Goal: Task Accomplishment & Management: Complete application form

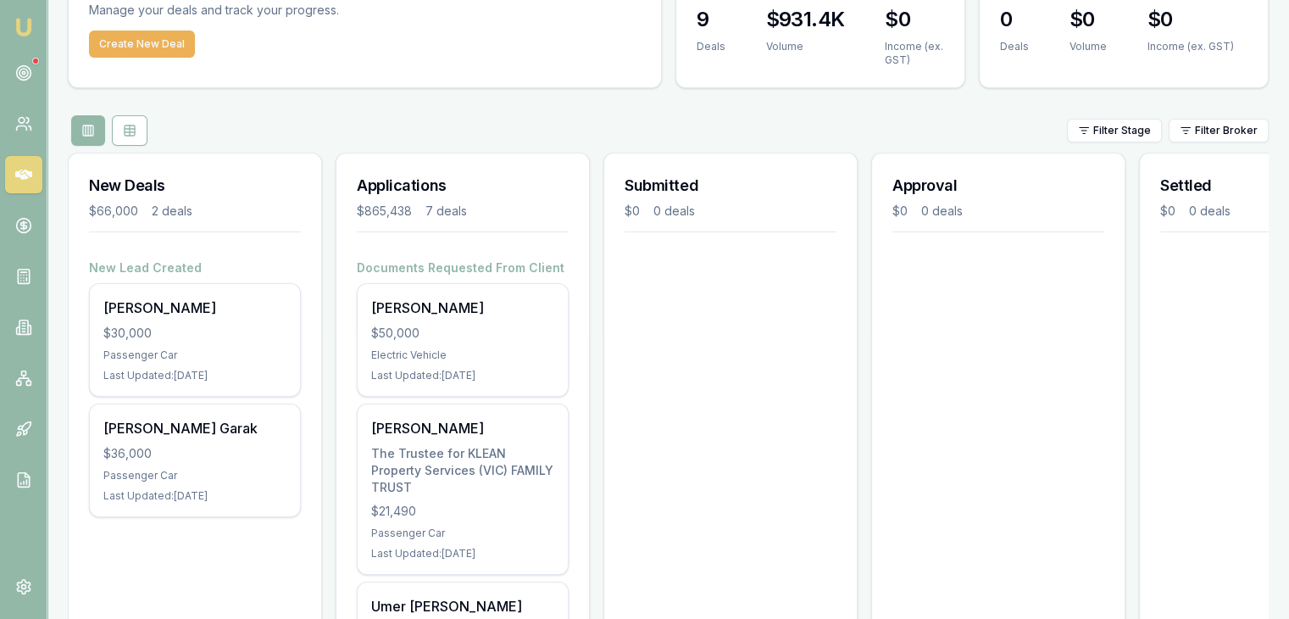
scroll to position [97, 0]
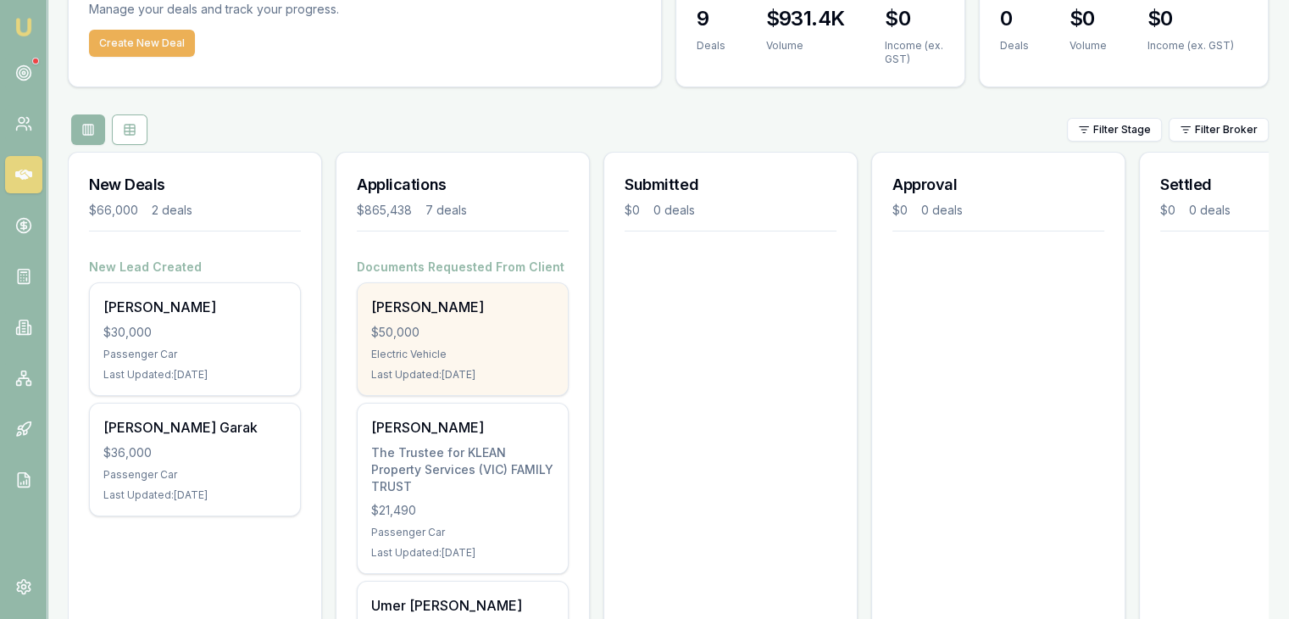
click at [441, 353] on div "Electric Vehicle" at bounding box center [462, 354] width 183 height 14
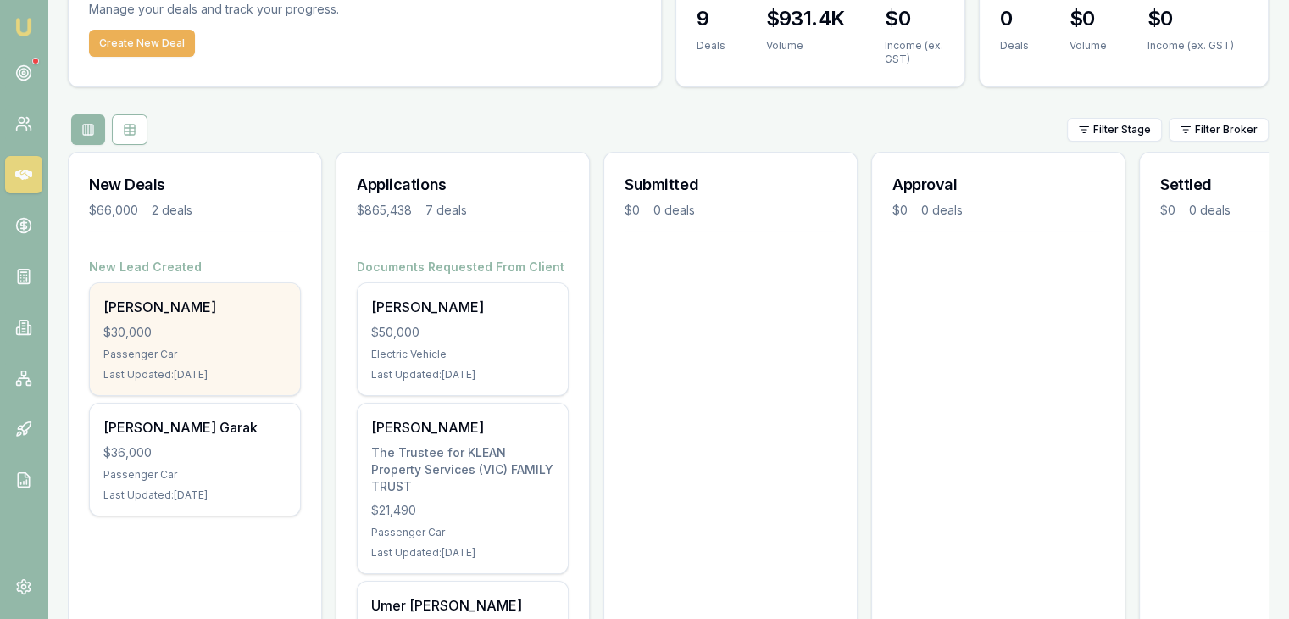
click at [121, 346] on div "Vivian Dabre $30,000 Passenger Car Last Updated: 3 days ago" at bounding box center [195, 339] width 210 height 112
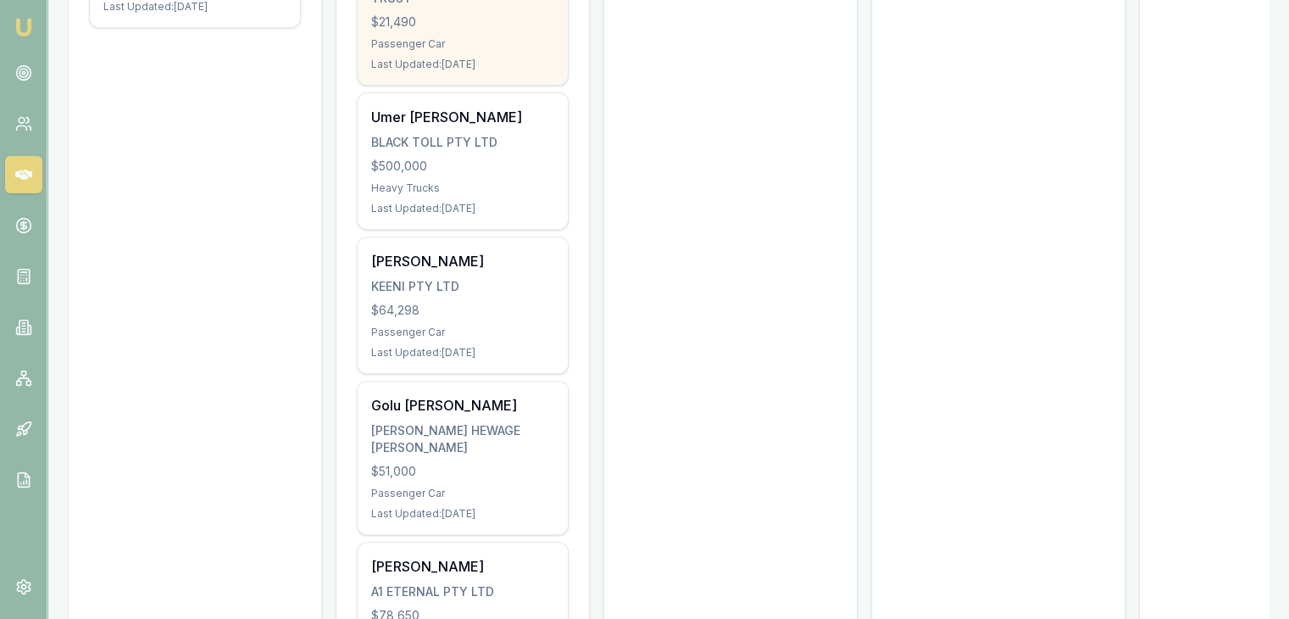
scroll to position [691, 0]
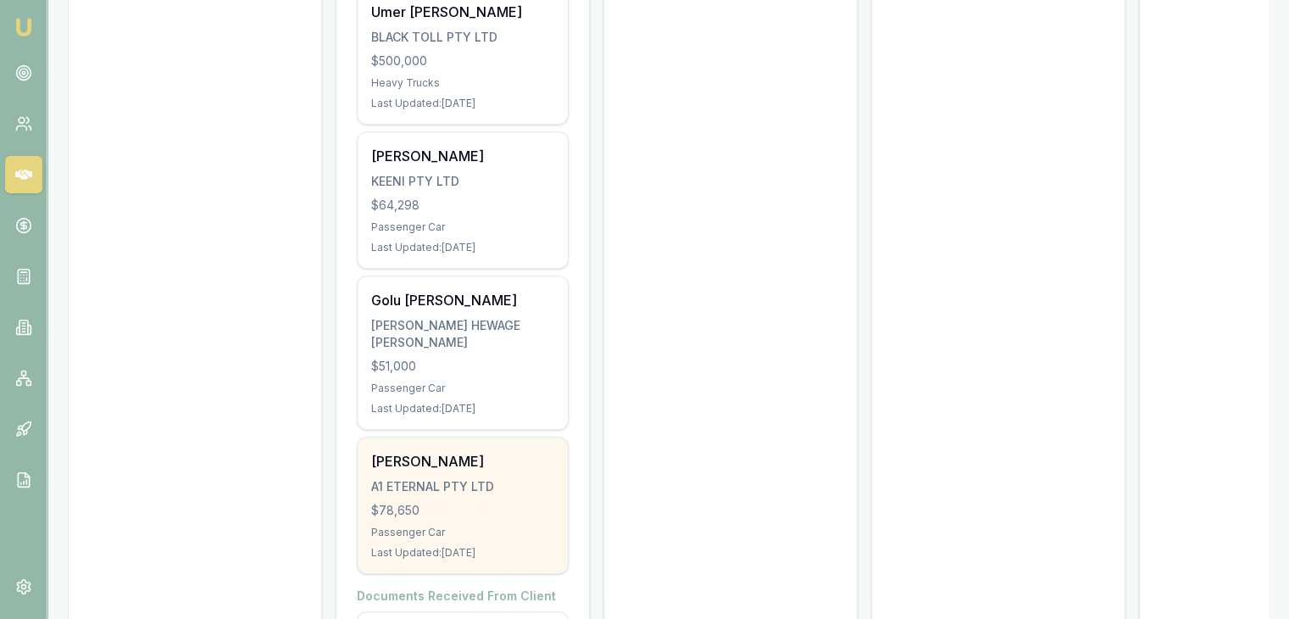
click at [457, 501] on div "Yusuf Mohammed A1 ETERNAL PTY LTD $78,650 Passenger Car Last Updated: 68 days a…" at bounding box center [463, 505] width 210 height 136
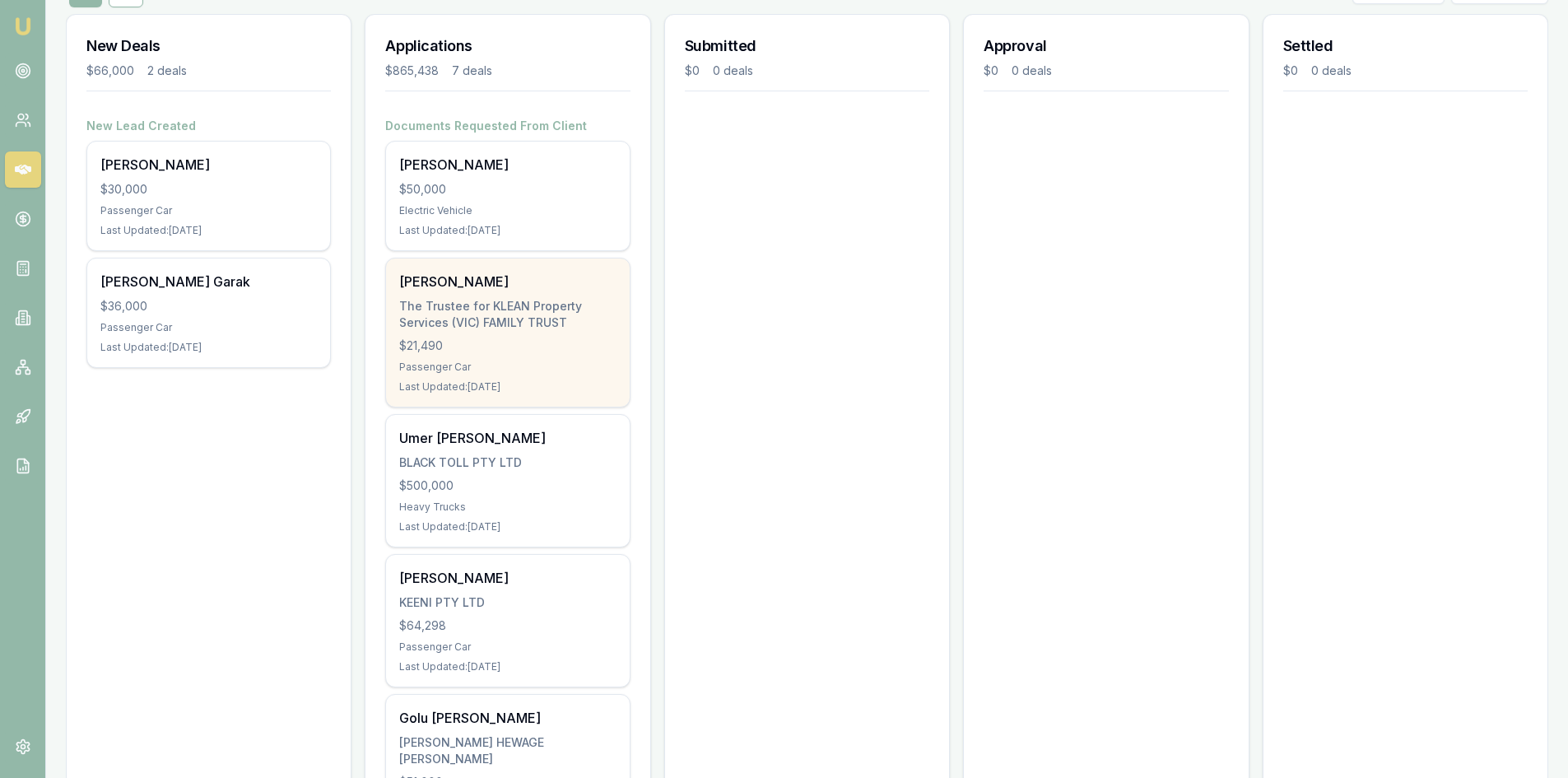
scroll to position [177, 0]
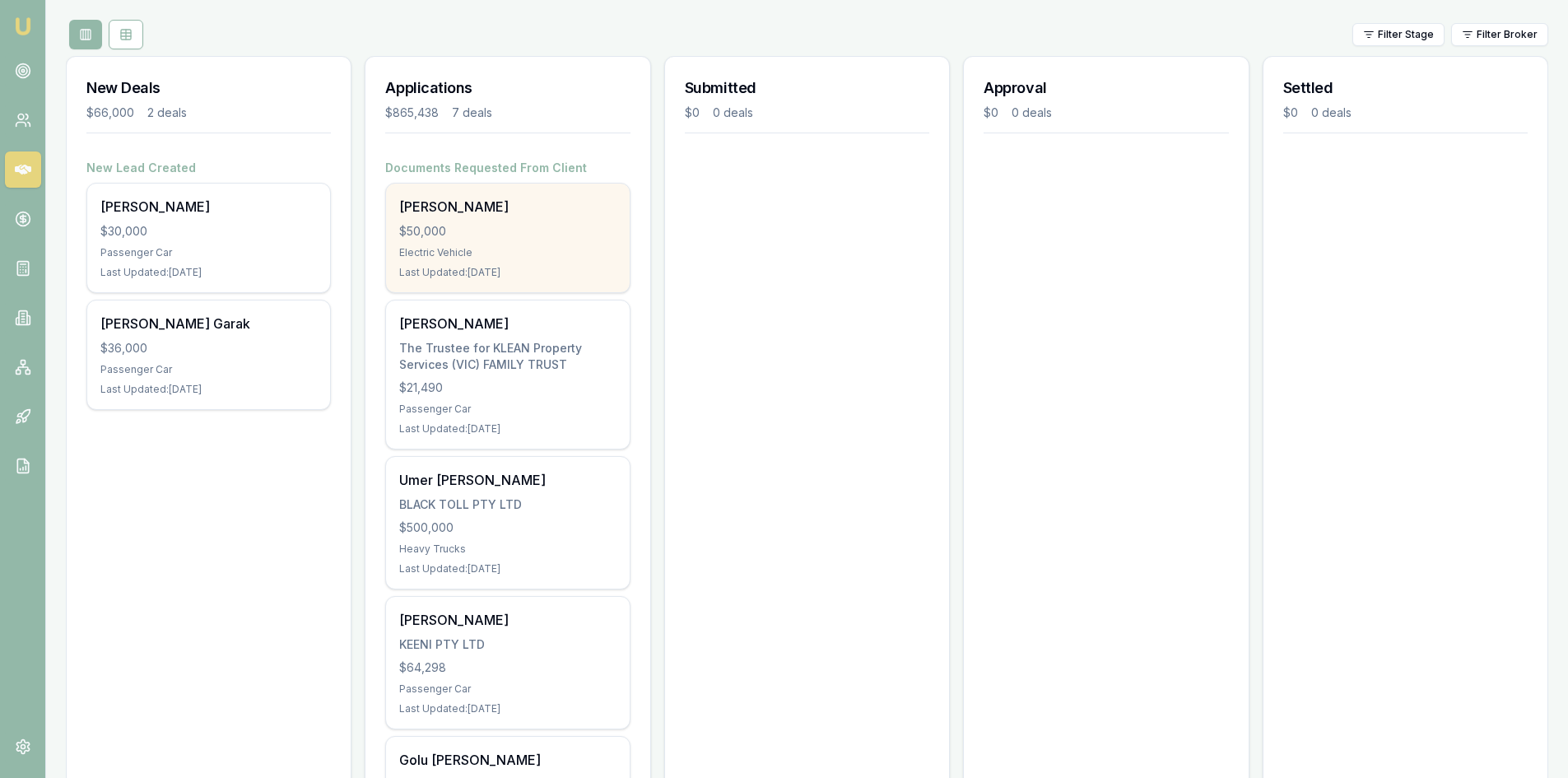
click at [455, 239] on div "$50,000" at bounding box center [507, 231] width 217 height 17
click at [435, 235] on div "$50,000" at bounding box center [507, 231] width 217 height 17
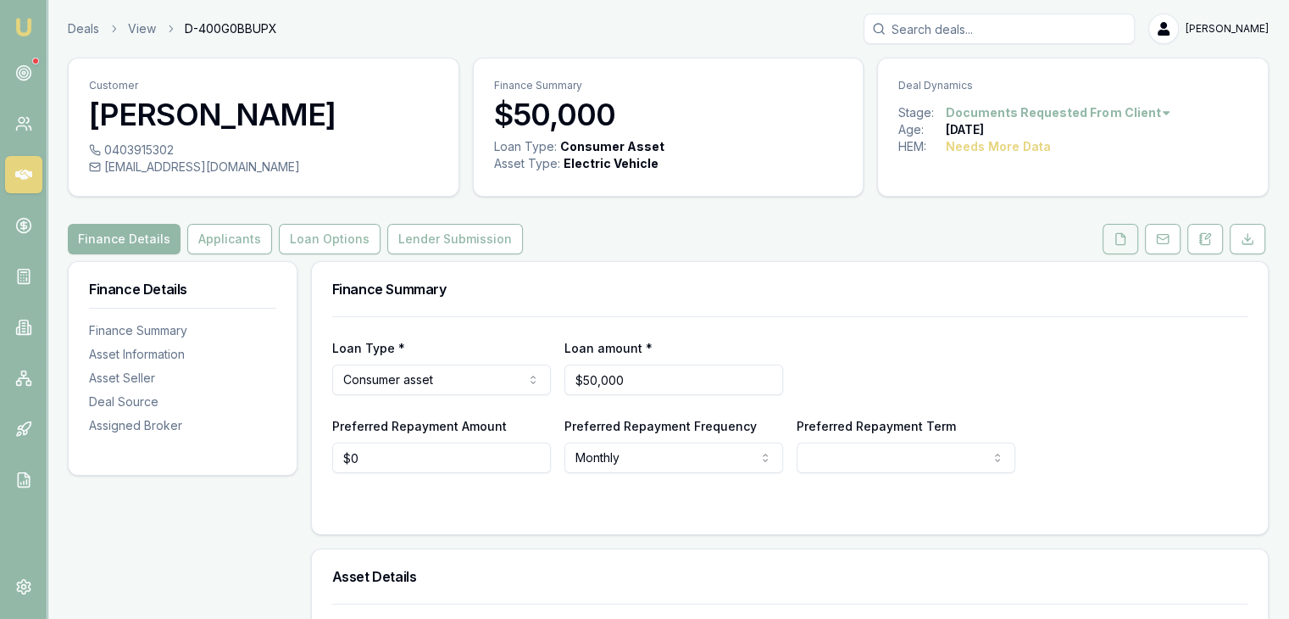
click at [1124, 239] on icon at bounding box center [1120, 239] width 14 height 14
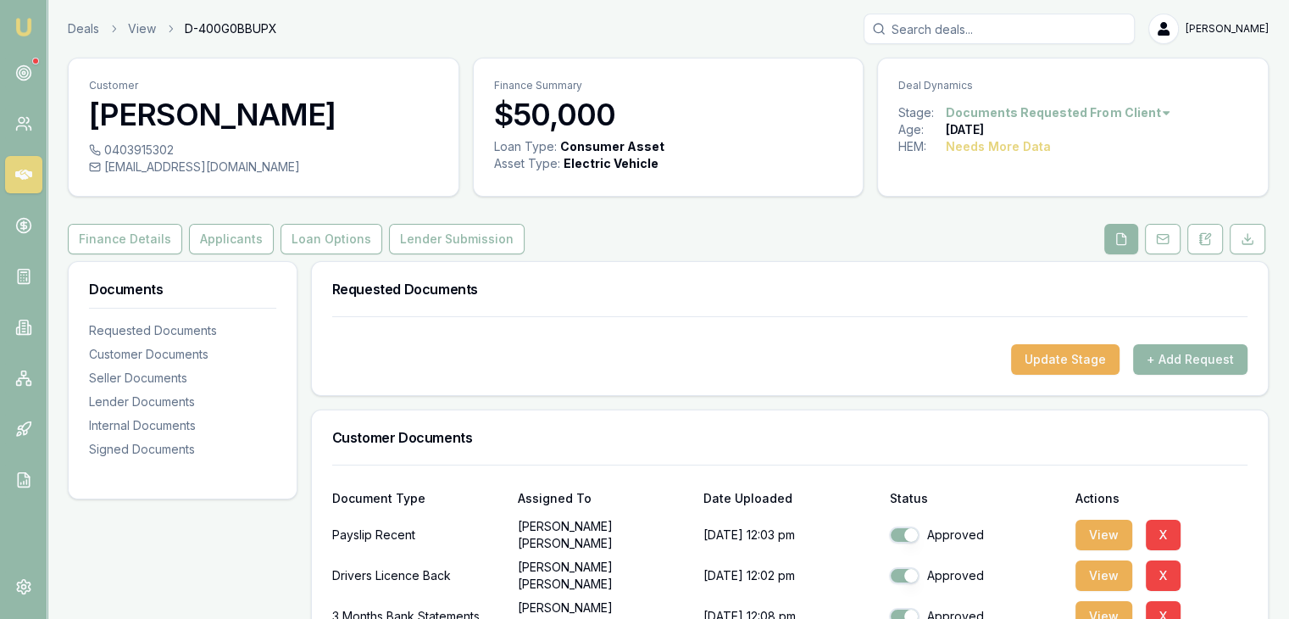
click at [24, 28] on img at bounding box center [24, 27] width 20 height 20
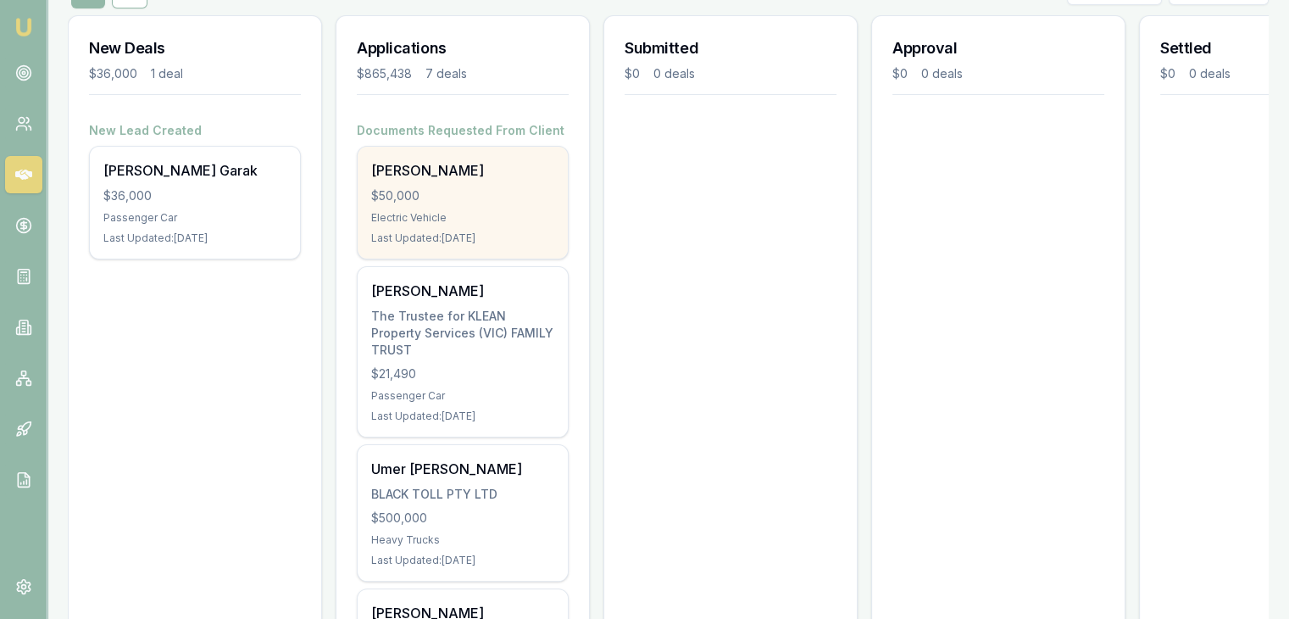
scroll to position [233, 0]
click at [416, 242] on div "Last Updated: 2 days ago" at bounding box center [462, 239] width 183 height 14
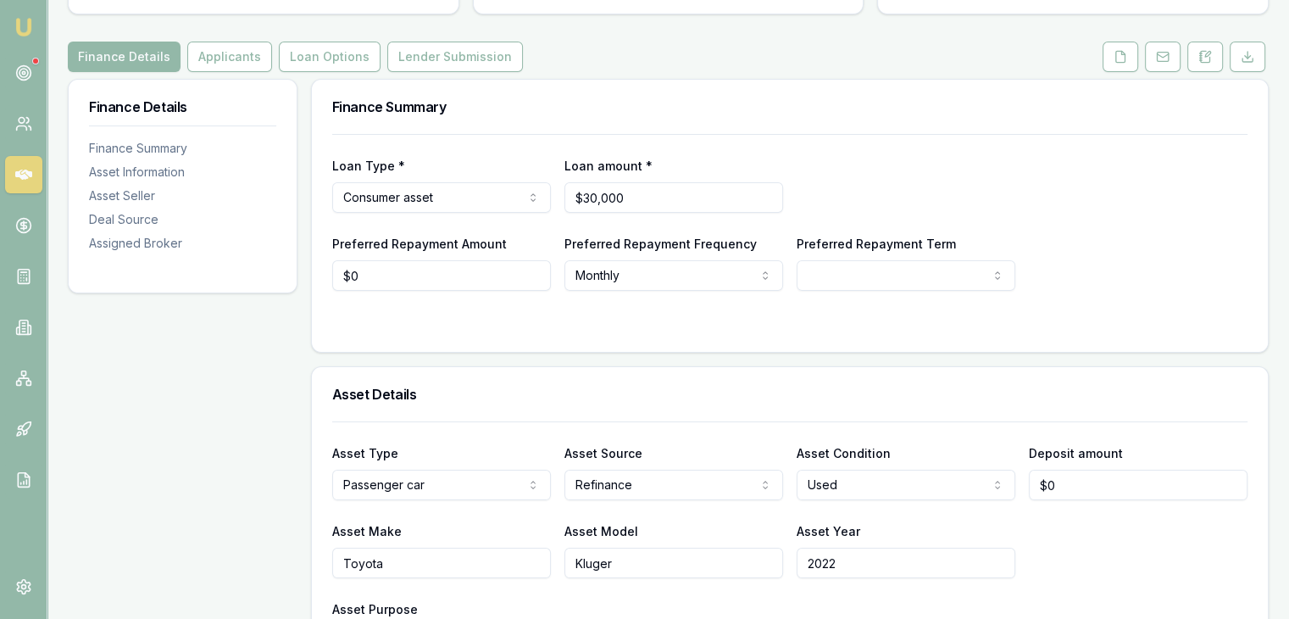
scroll to position [186, 0]
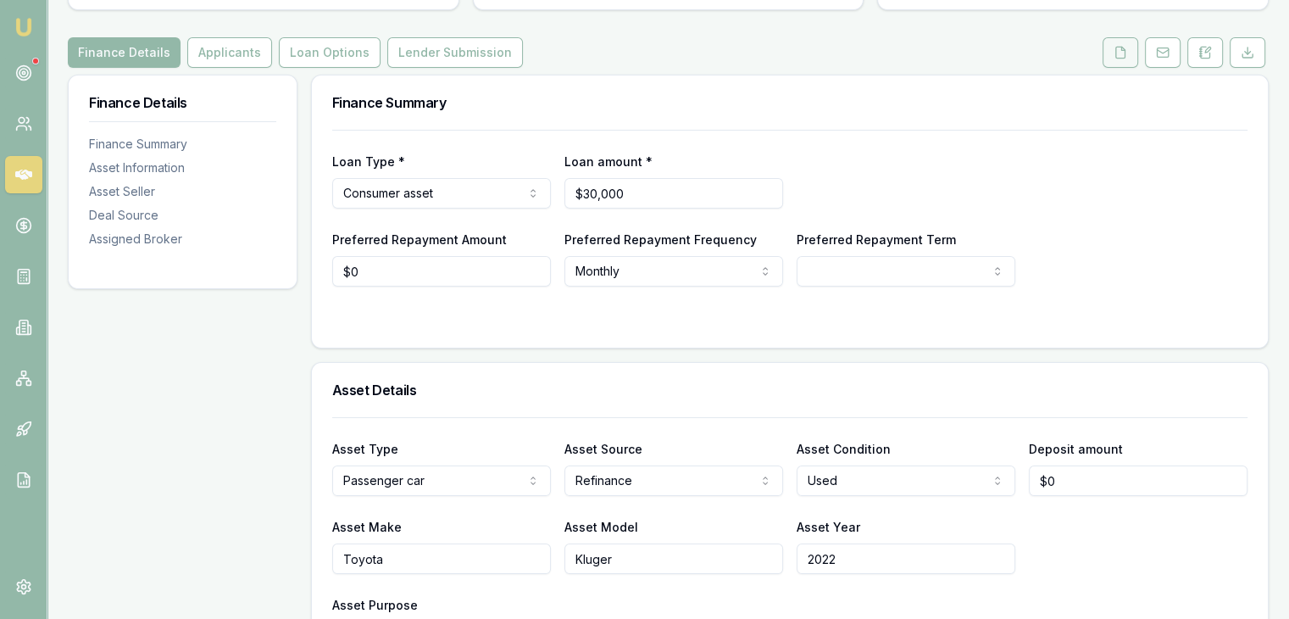
click at [1115, 53] on icon at bounding box center [1120, 53] width 14 height 14
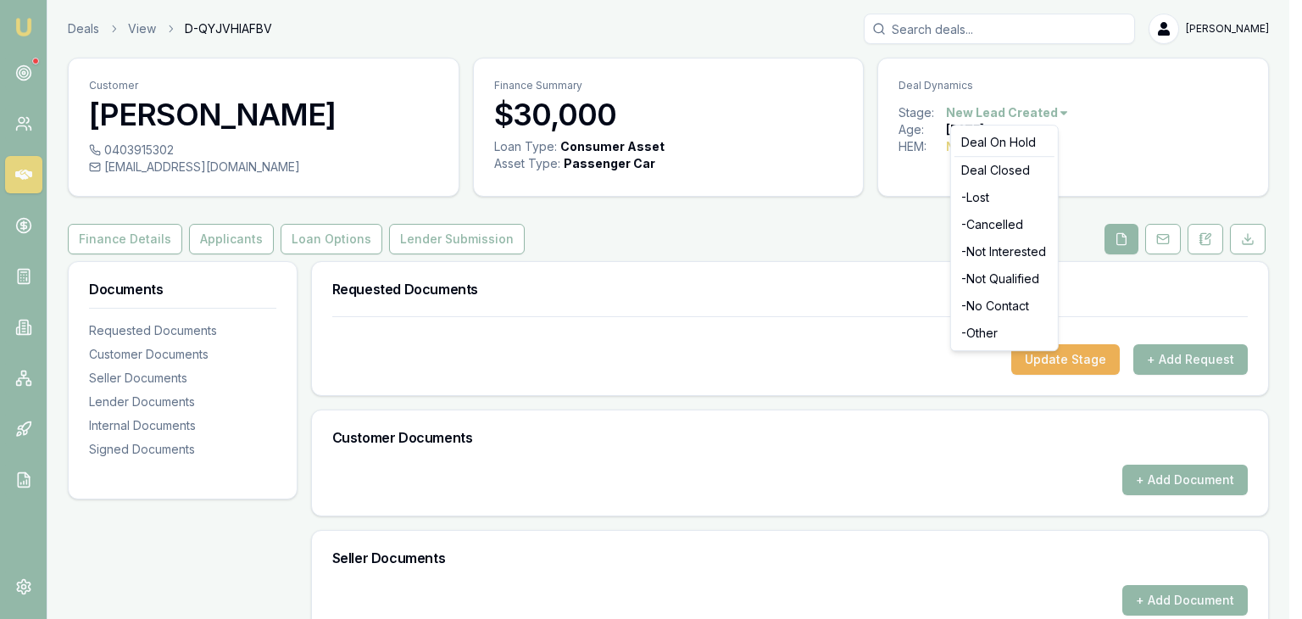
click at [1054, 110] on html "Emu Broker Deals View D-QYJVHIAFBV [PERSON_NAME] Toggle Menu Customer [PERSON_N…" at bounding box center [651, 309] width 1302 height 619
click at [980, 308] on div "- No Contact" at bounding box center [1004, 305] width 100 height 27
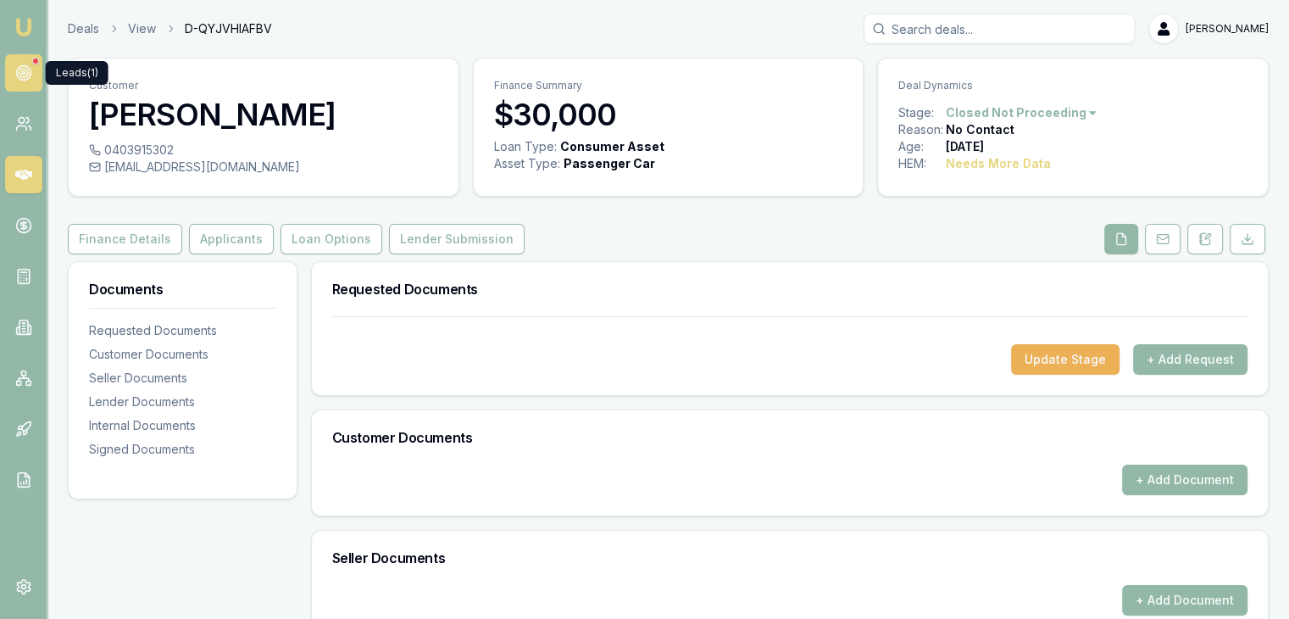
click at [30, 71] on circle at bounding box center [23, 73] width 14 height 14
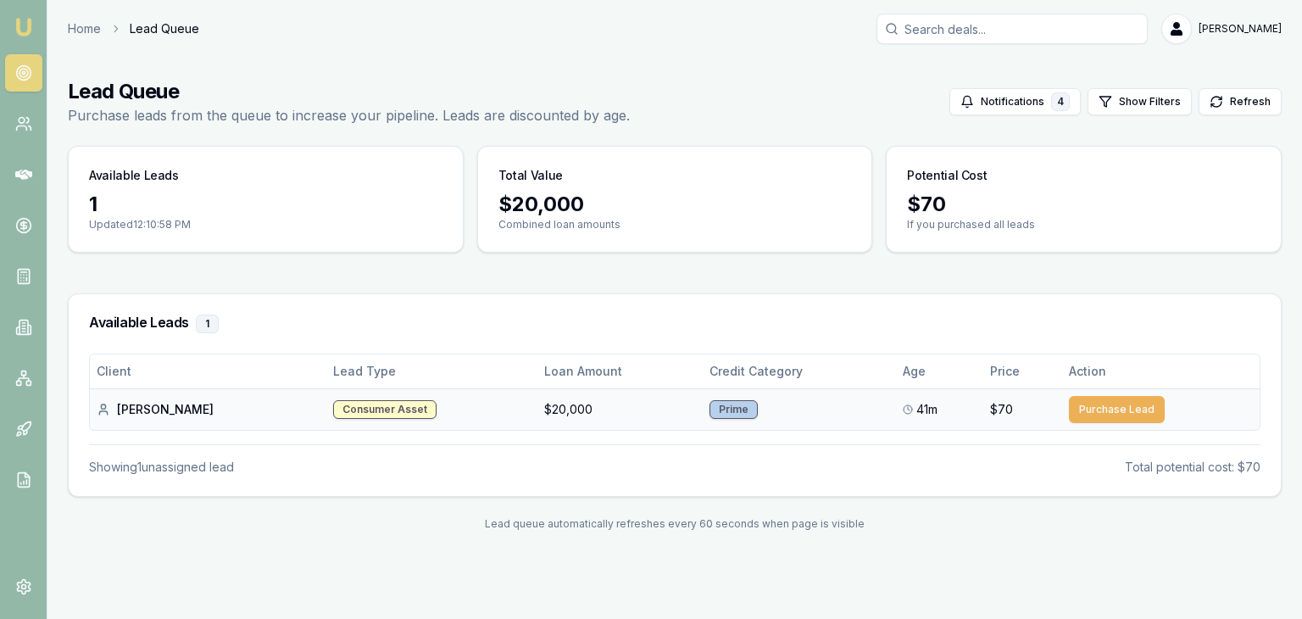
click at [709, 409] on div "Prime" at bounding box center [733, 409] width 48 height 19
click at [151, 408] on div "Shubham P." at bounding box center [208, 409] width 223 height 17
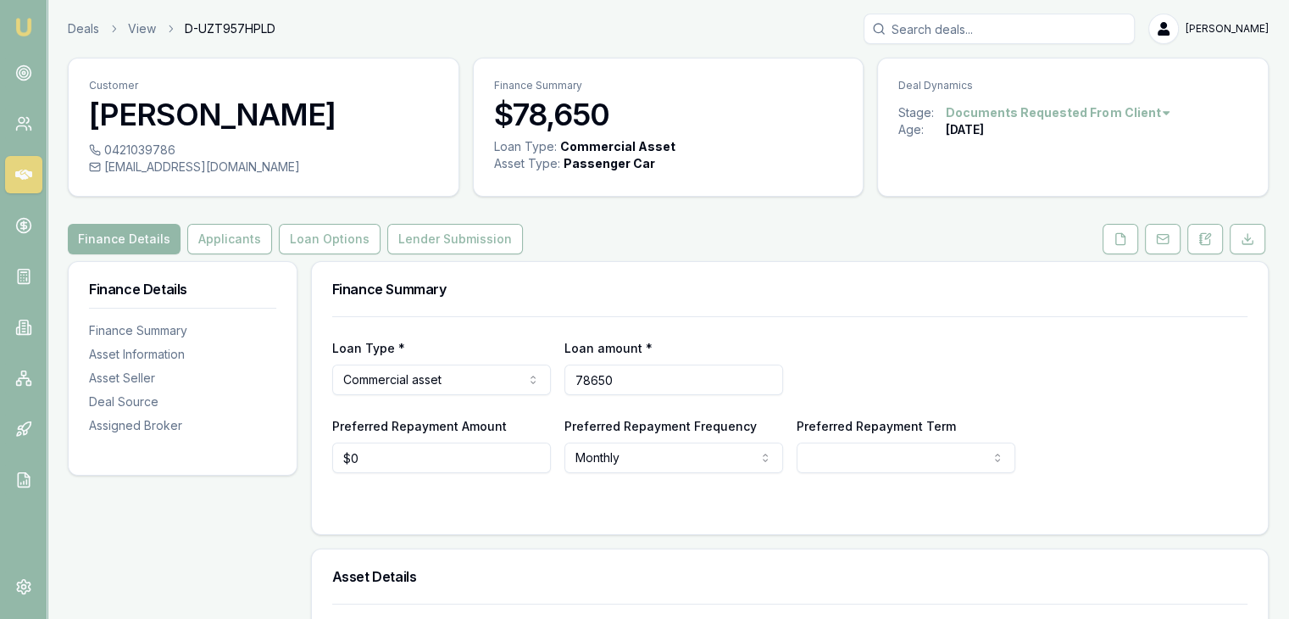
click at [641, 380] on input "78650" at bounding box center [673, 379] width 219 height 31
type input "7"
type input "$27,500"
click at [853, 370] on div "Loan Type * Commercial asset Consumer loan Consumer asset Commercial loan Comme…" at bounding box center [789, 366] width 915 height 58
select select "60"
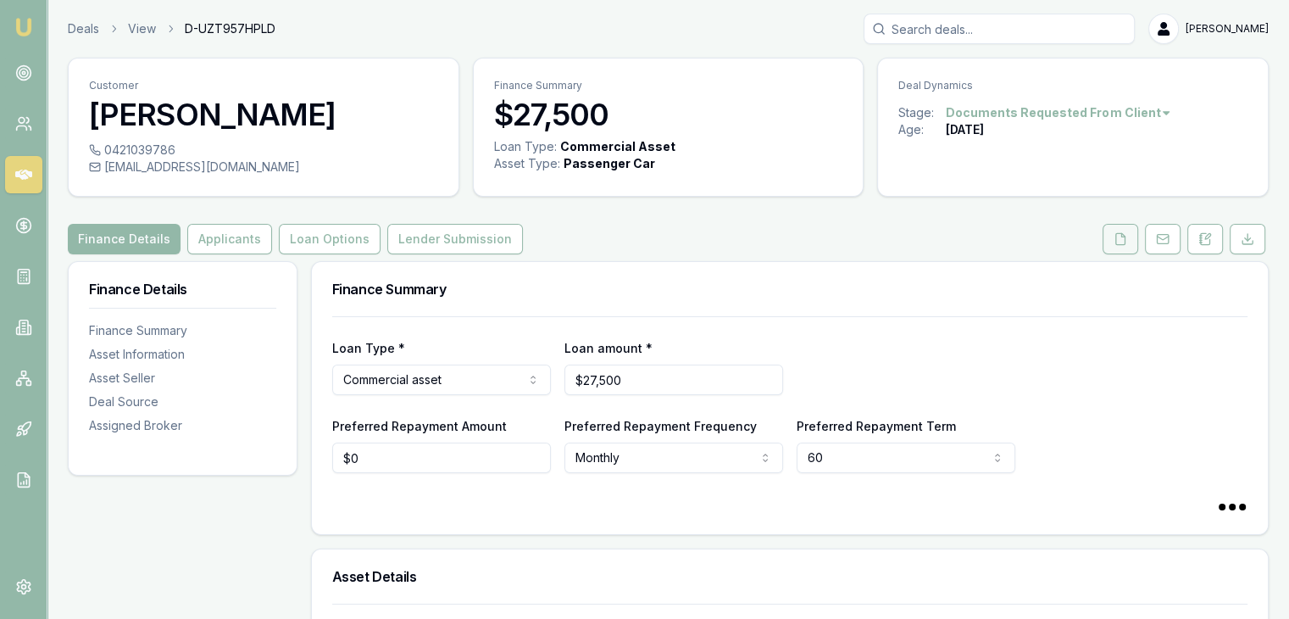
click at [1114, 238] on icon at bounding box center [1120, 239] width 14 height 14
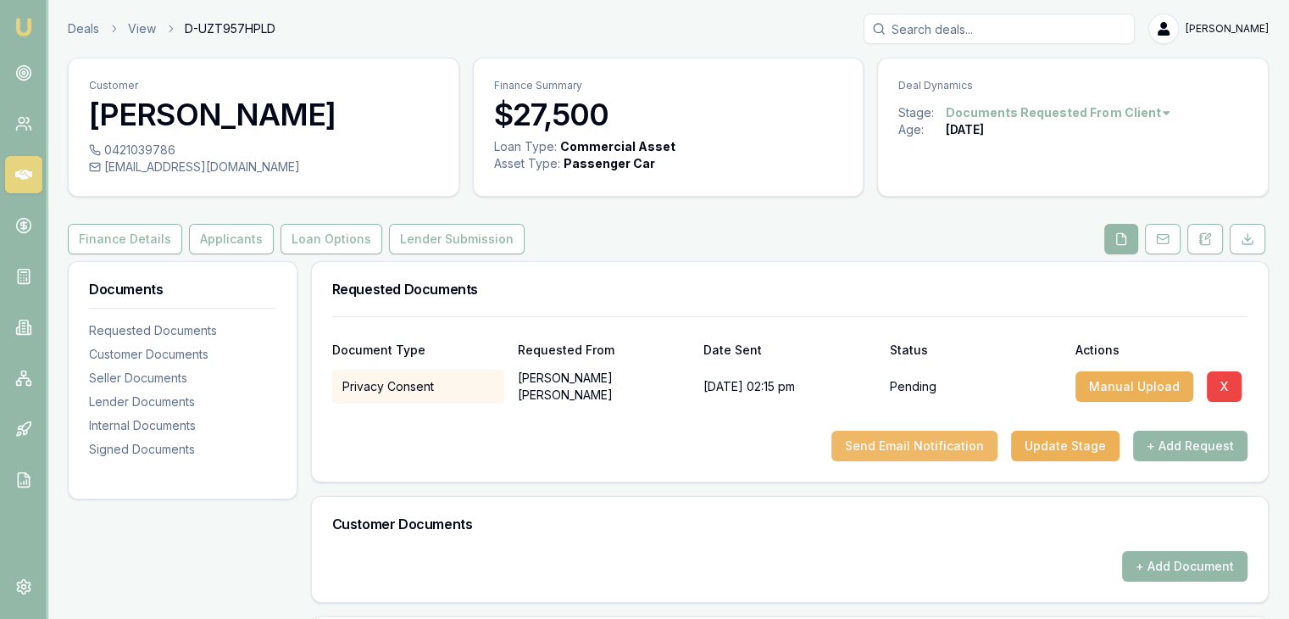
click at [958, 452] on button "Send Email Notification" at bounding box center [914, 445] width 166 height 31
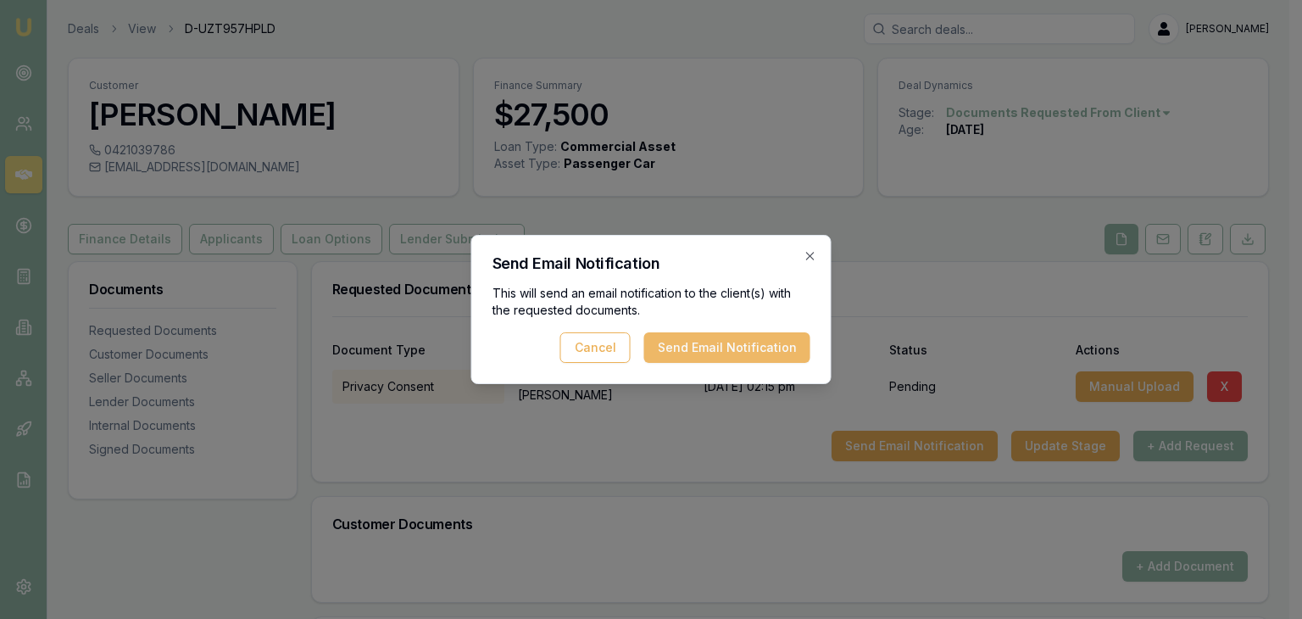
click at [708, 357] on button "Send Email Notification" at bounding box center [727, 347] width 166 height 31
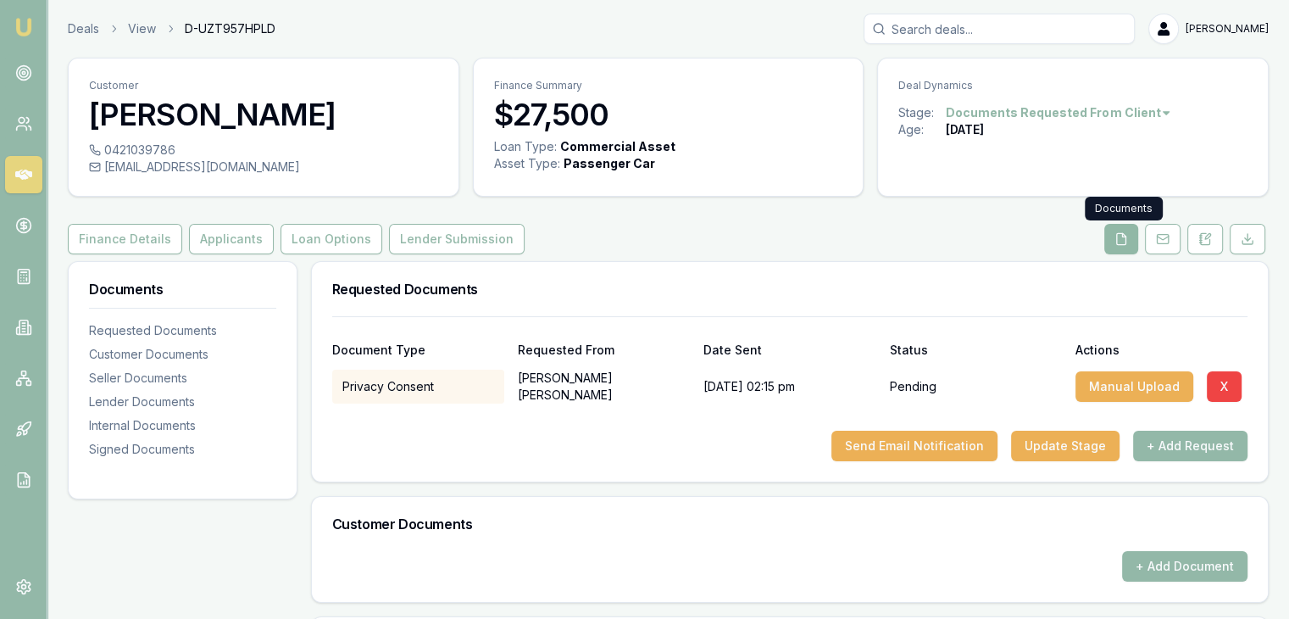
click at [1129, 237] on button at bounding box center [1121, 239] width 34 height 31
click at [1122, 244] on icon at bounding box center [1121, 238] width 9 height 11
click at [1111, 233] on button at bounding box center [1121, 239] width 34 height 31
click at [1113, 234] on button at bounding box center [1121, 239] width 34 height 31
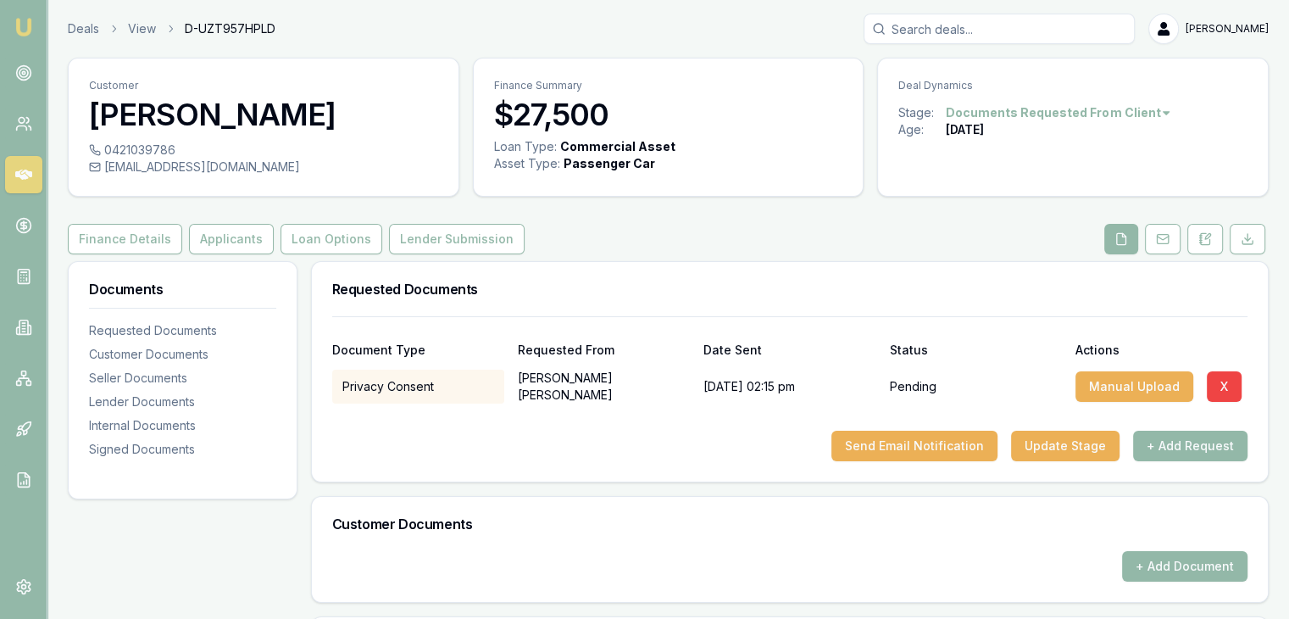
click at [1052, 277] on div "Requested Documents" at bounding box center [790, 289] width 956 height 54
click at [1115, 243] on icon at bounding box center [1121, 239] width 14 height 14
click at [1190, 443] on button "+ Add Request" at bounding box center [1190, 445] width 114 height 31
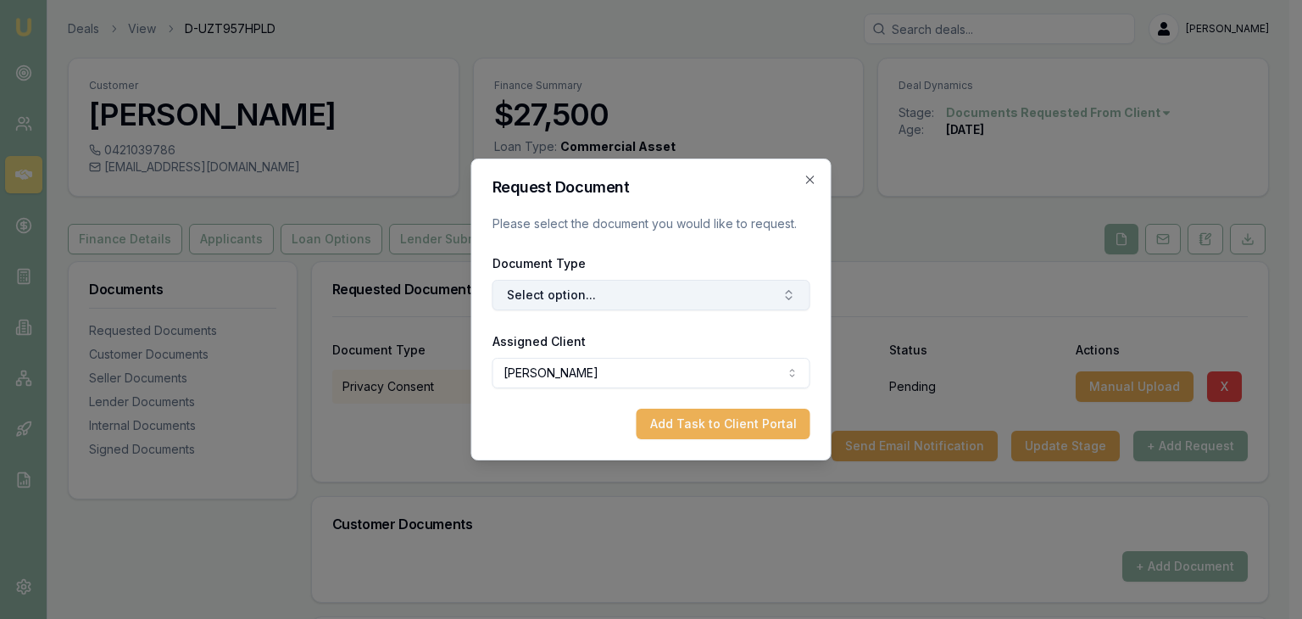
click at [593, 297] on button "Select option..." at bounding box center [651, 295] width 318 height 31
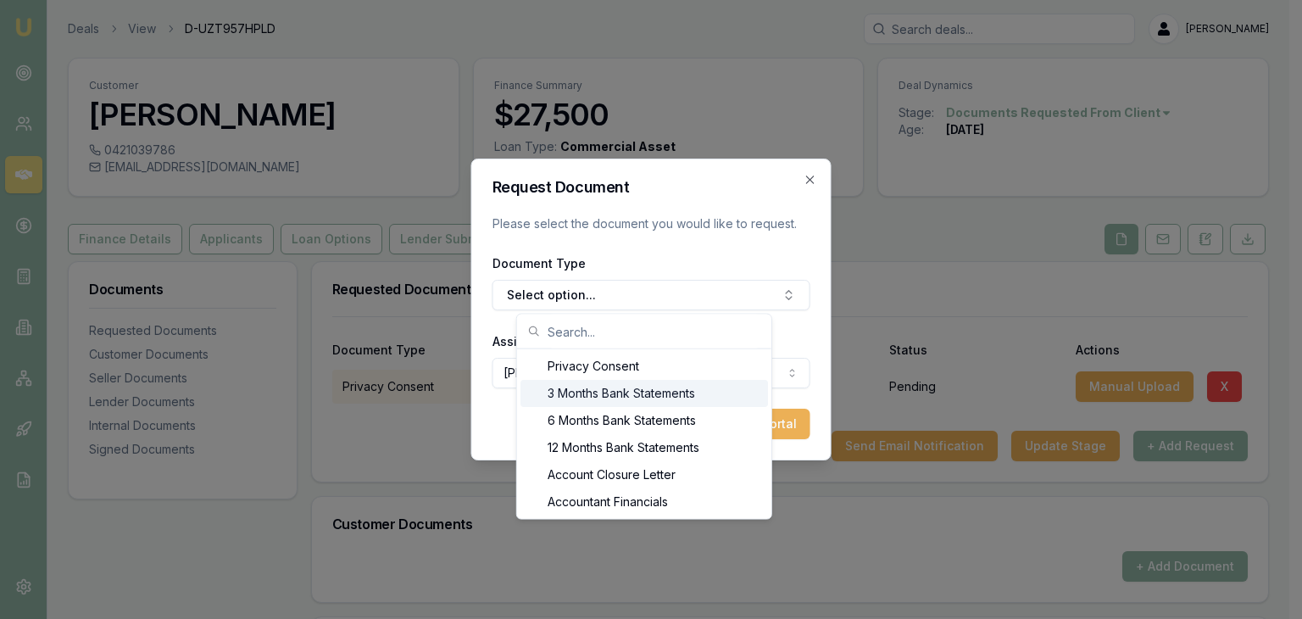
click at [604, 400] on div "3 Months Bank Statements" at bounding box center [643, 393] width 247 height 27
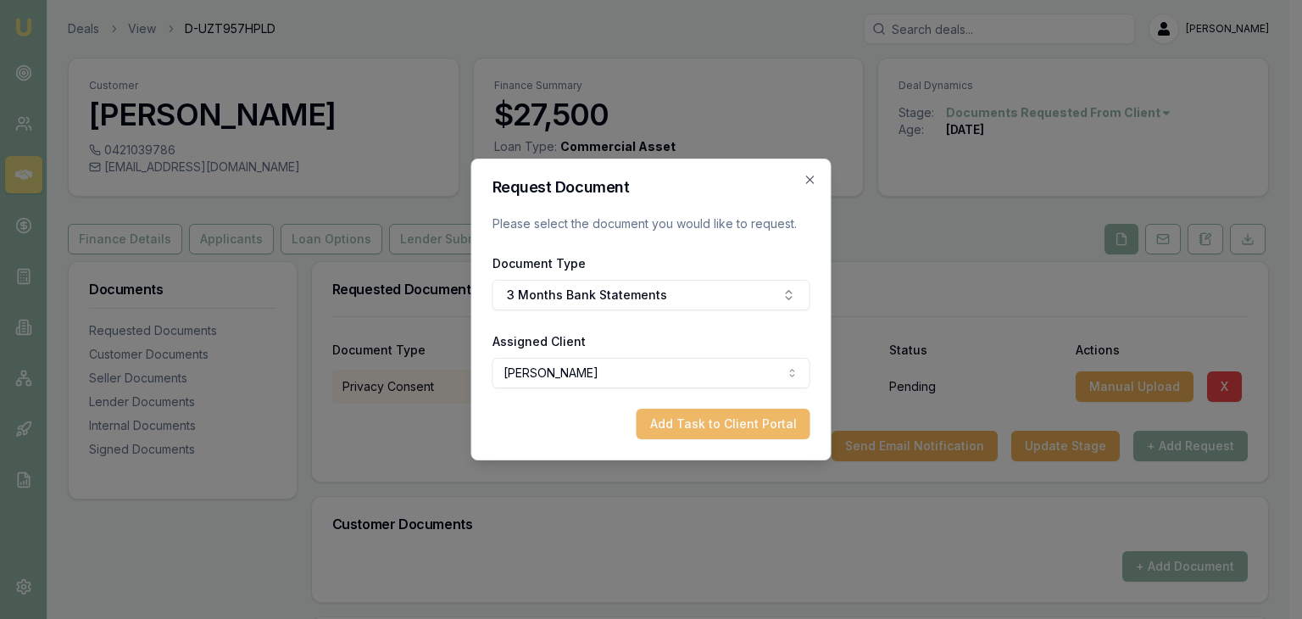
click at [671, 424] on button "Add Task to Client Portal" at bounding box center [723, 423] width 174 height 31
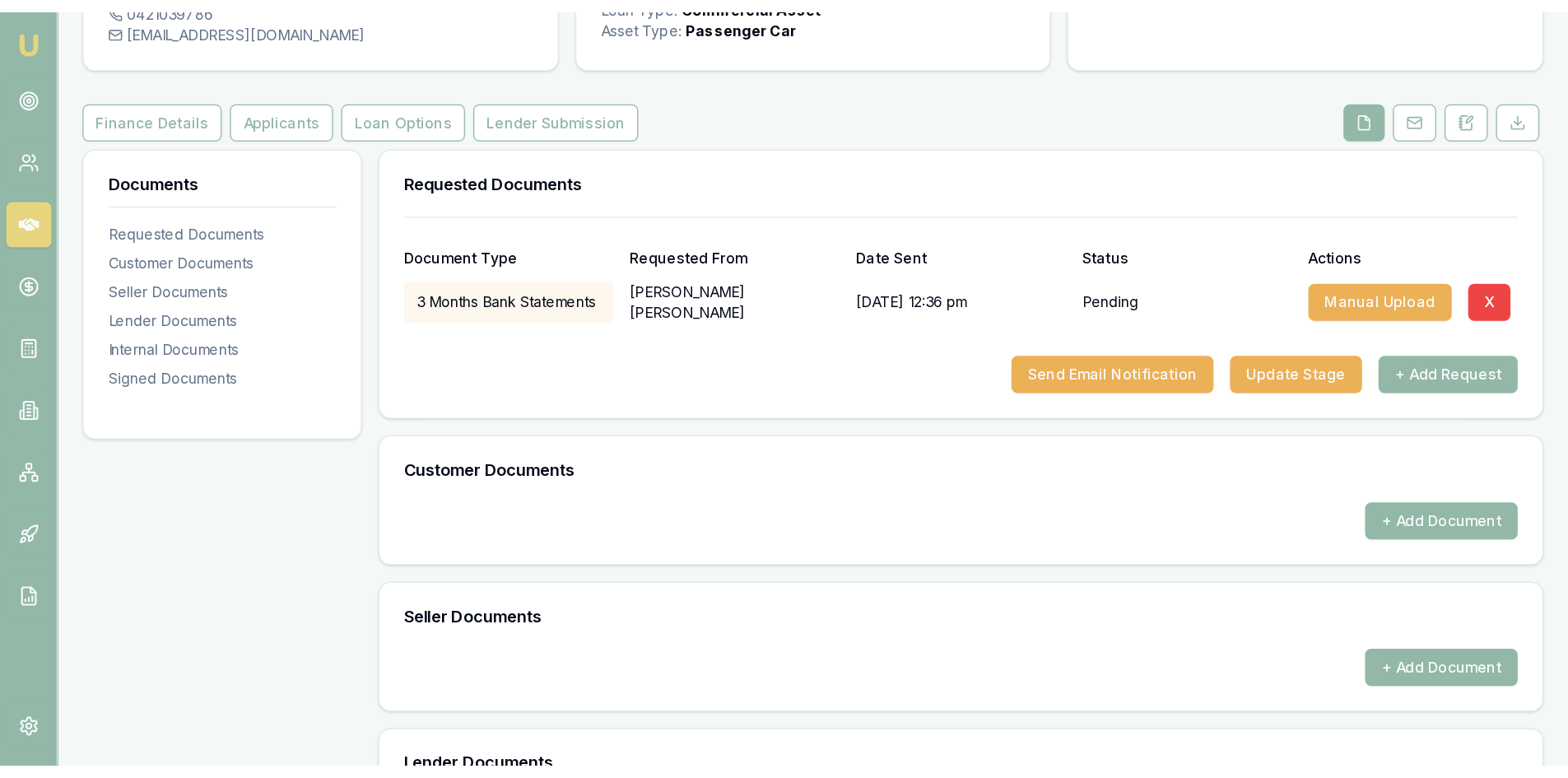
scroll to position [83, 0]
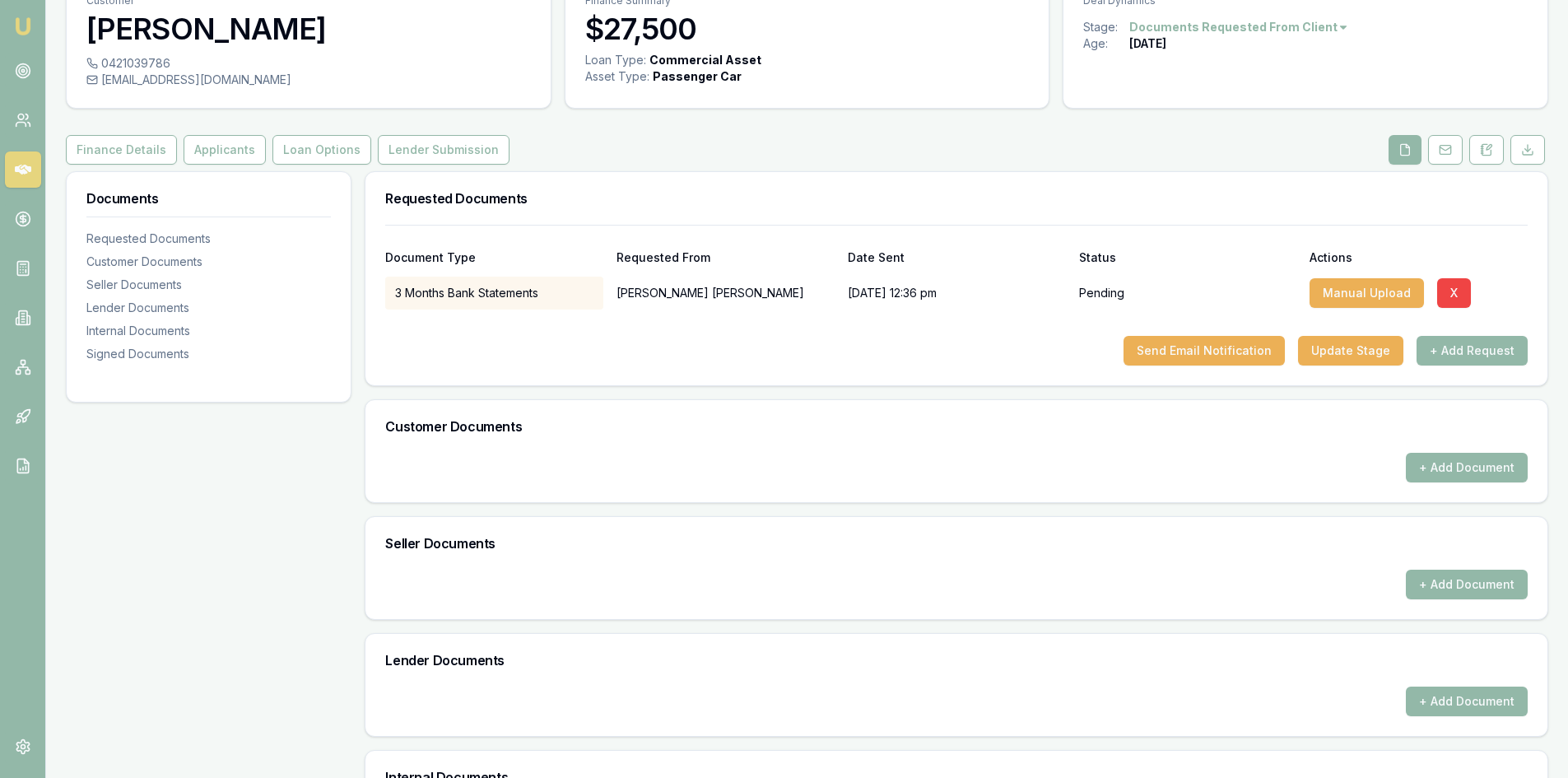
click at [20, 25] on img at bounding box center [23, 26] width 19 height 19
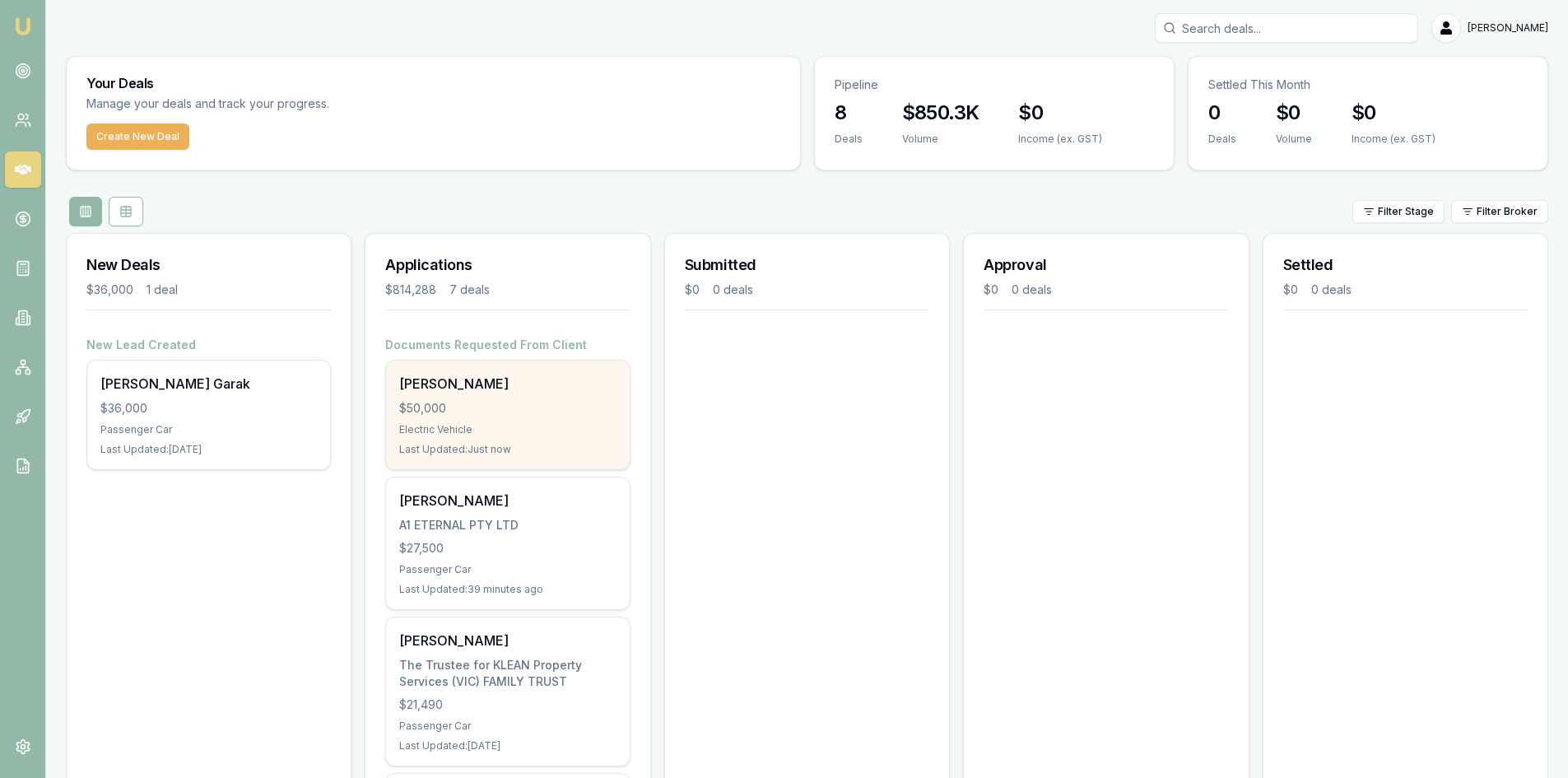
click at [442, 430] on div "Electric Vehicle" at bounding box center [507, 430] width 217 height 14
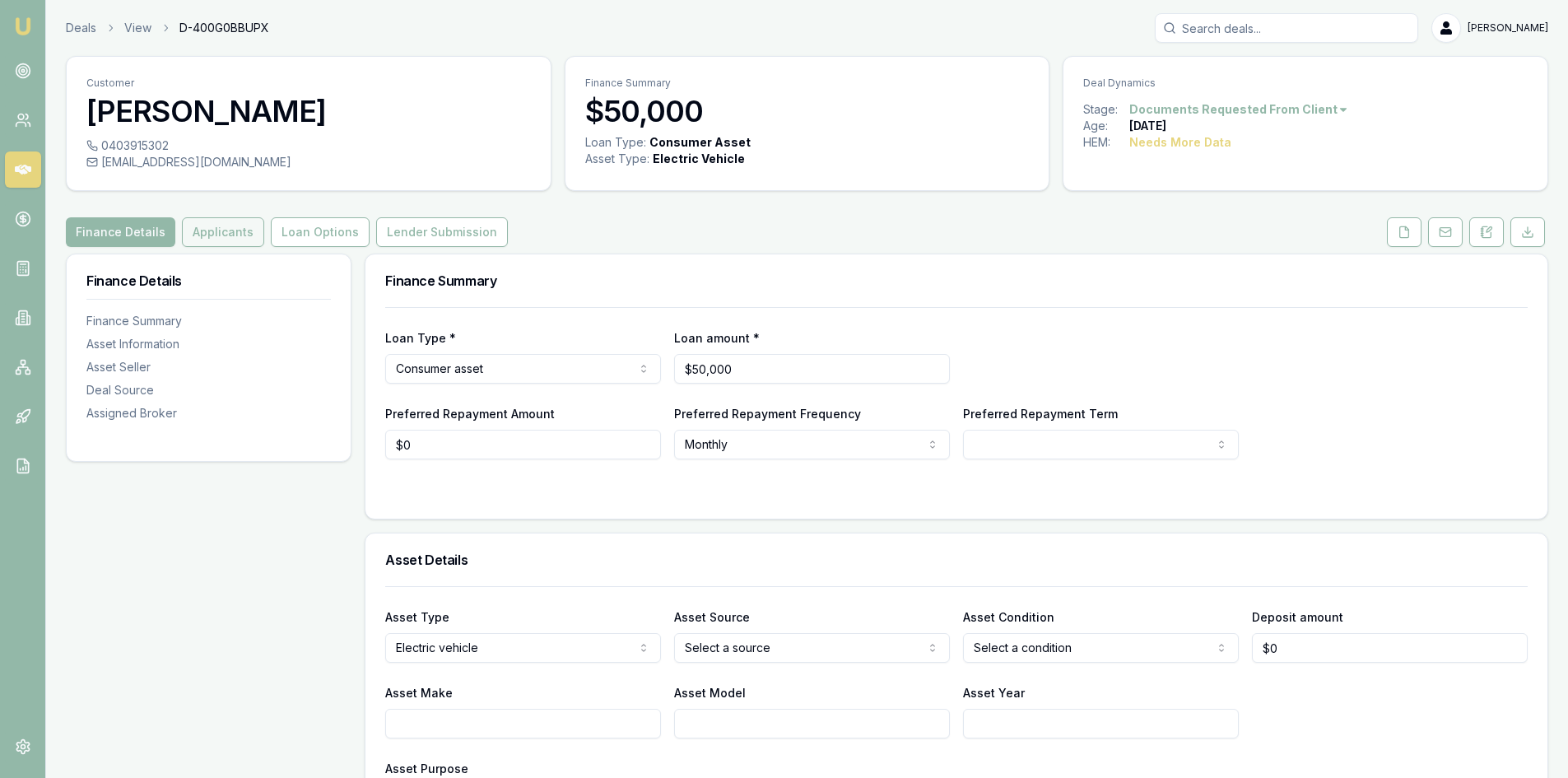
drag, startPoint x: 187, startPoint y: 229, endPoint x: 197, endPoint y: 242, distance: 16.4
click at [187, 230] on button "Applicants" at bounding box center [222, 232] width 83 height 30
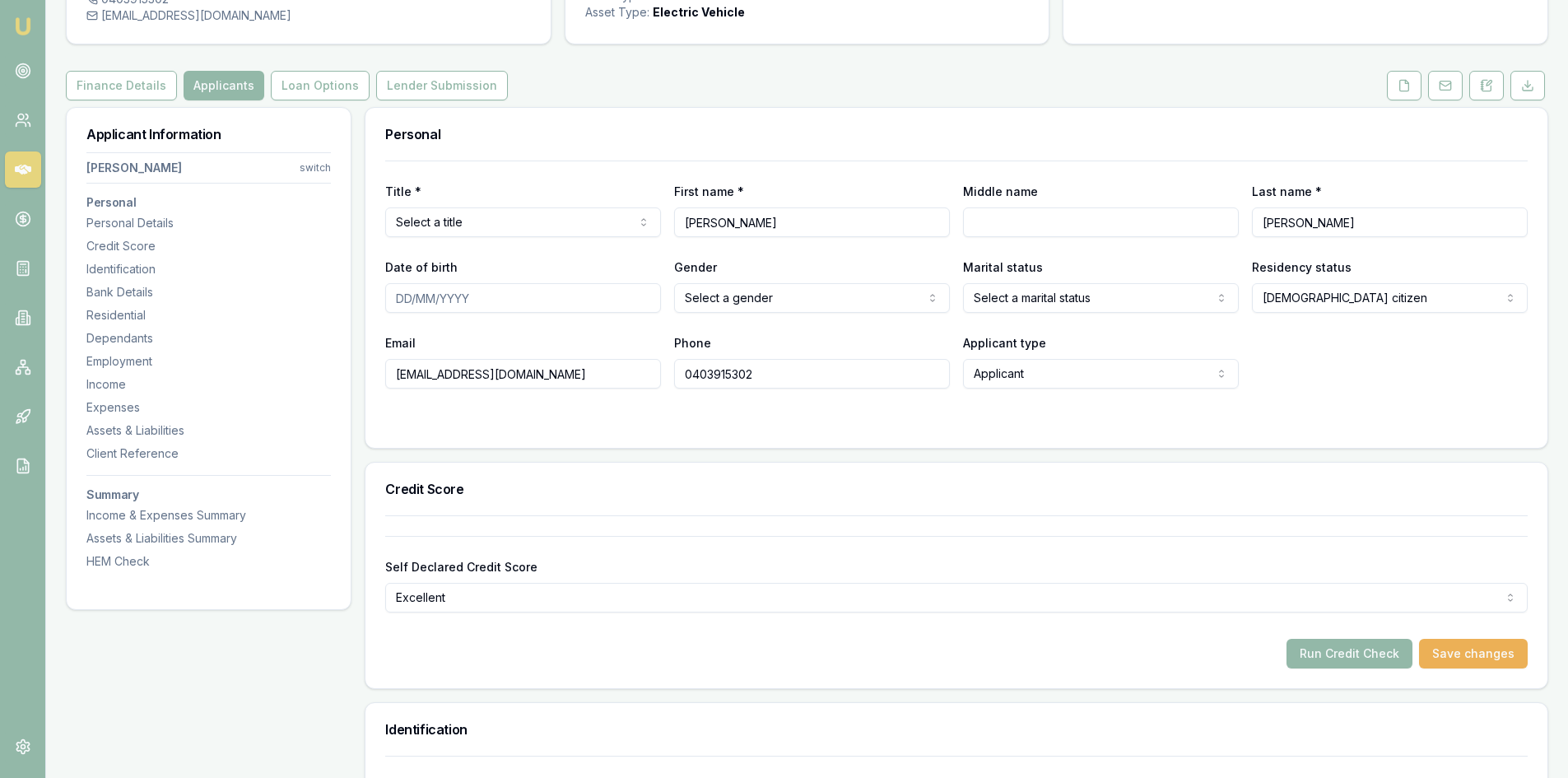
scroll to position [164, 0]
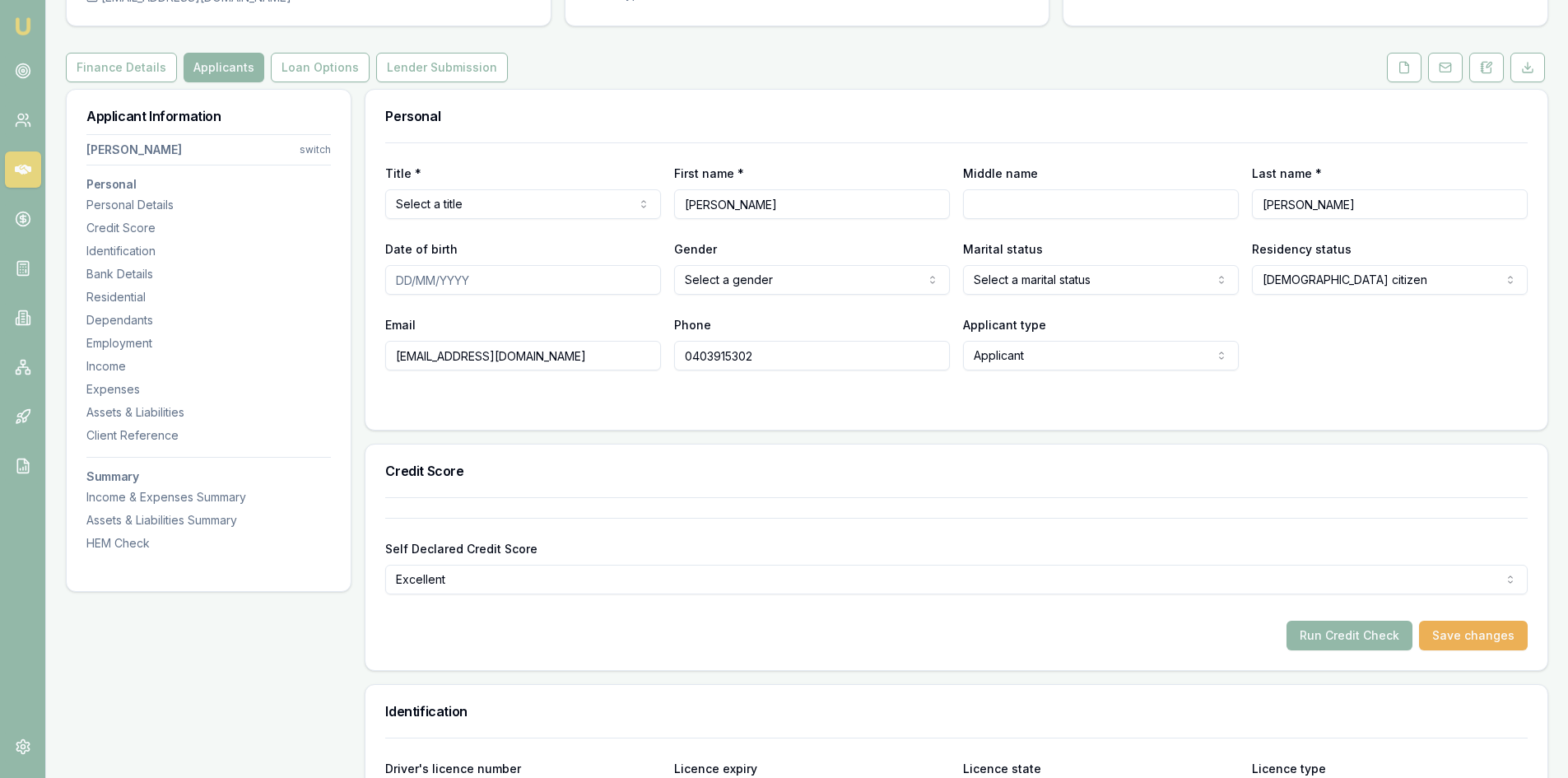
drag, startPoint x: 392, startPoint y: 354, endPoint x: 524, endPoint y: 355, distance: 132.0
click at [524, 355] on input "[EMAIL_ADDRESS][DOMAIN_NAME]" at bounding box center [524, 355] width 276 height 30
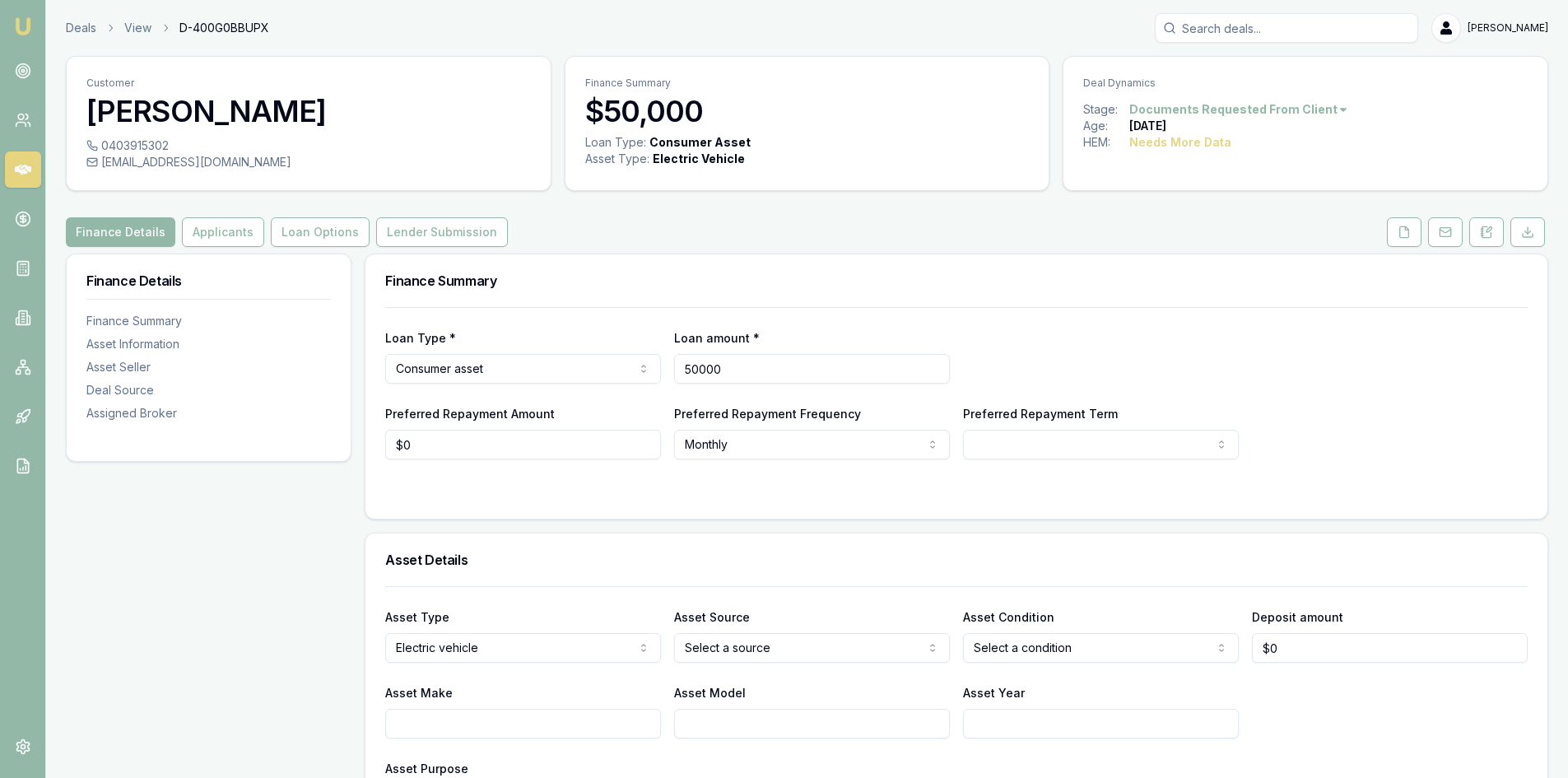
click at [736, 369] on input "50000" at bounding box center [812, 368] width 276 height 30
type input "5"
type input "$30,000"
click at [957, 369] on div "Loan Type * Consumer asset Consumer loan Consumer asset Commercial loan Commerc…" at bounding box center [957, 355] width 1142 height 56
select select "60"
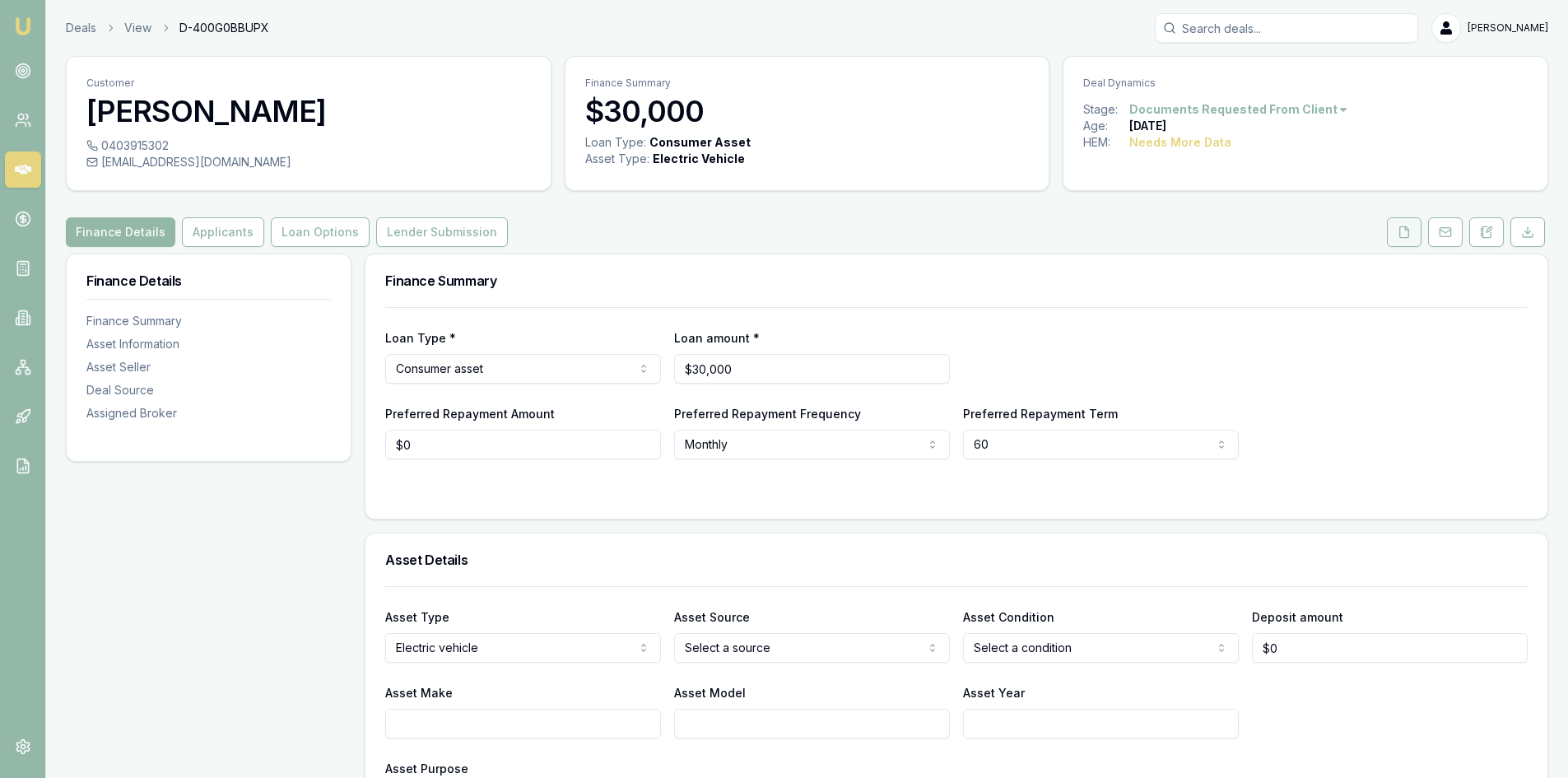
click at [1405, 233] on icon at bounding box center [1405, 232] width 14 height 14
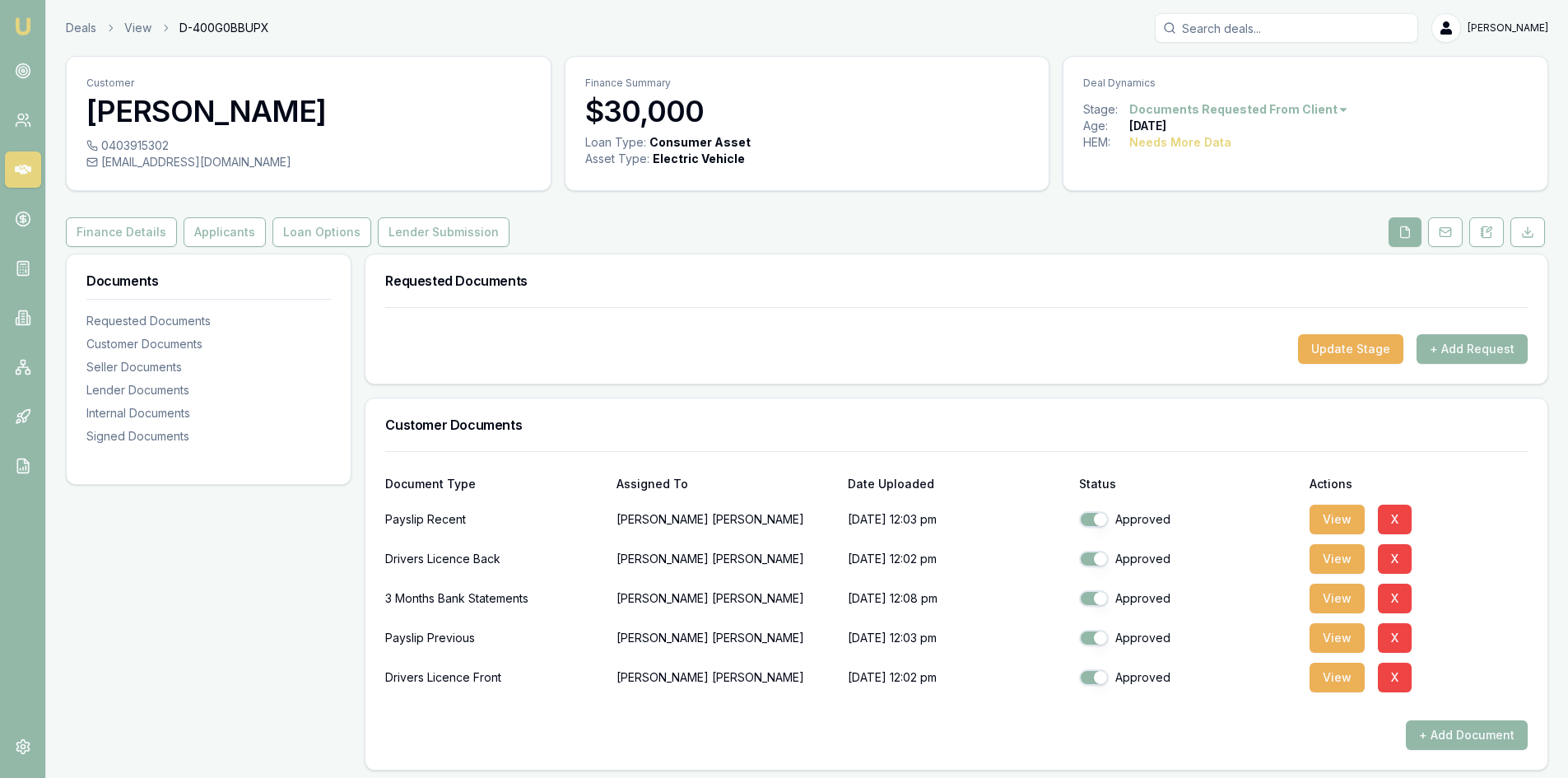
click at [17, 20] on img at bounding box center [23, 26] width 19 height 19
